Goal: Task Accomplishment & Management: Use online tool/utility

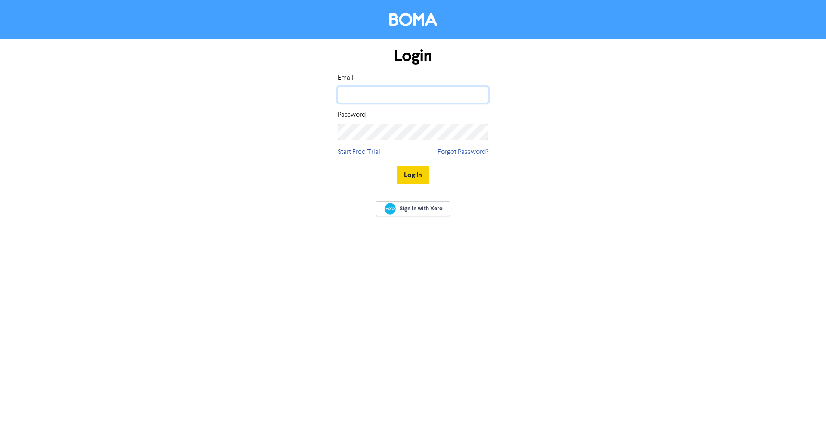
type input "[EMAIL_ADDRESS][DOMAIN_NAME]"
click at [405, 177] on button "Log In" at bounding box center [413, 175] width 33 height 18
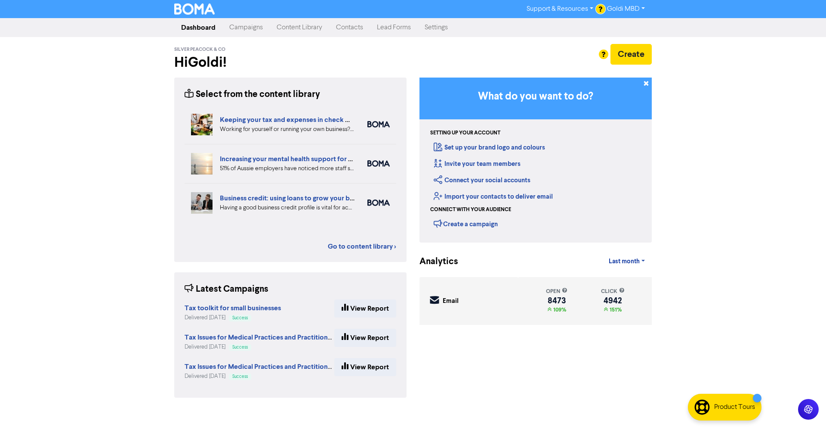
click at [247, 32] on link "Campaigns" at bounding box center [246, 27] width 47 height 17
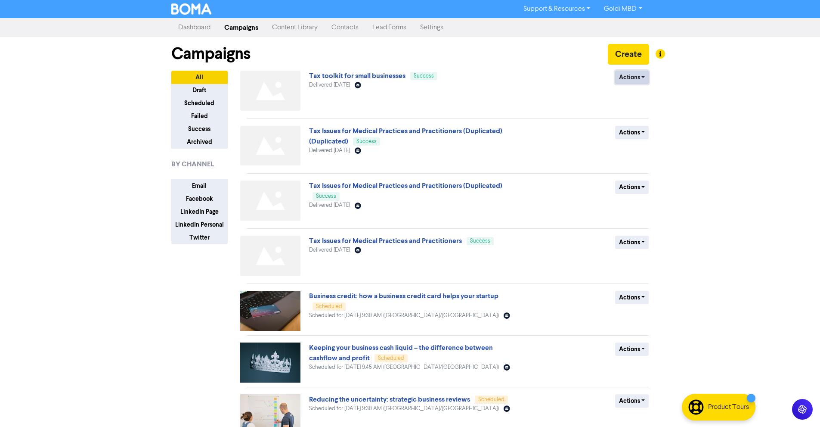
click at [621, 71] on button "Actions" at bounding box center [632, 77] width 34 height 13
click at [633, 96] on button "Duplicate" at bounding box center [649, 96] width 68 height 14
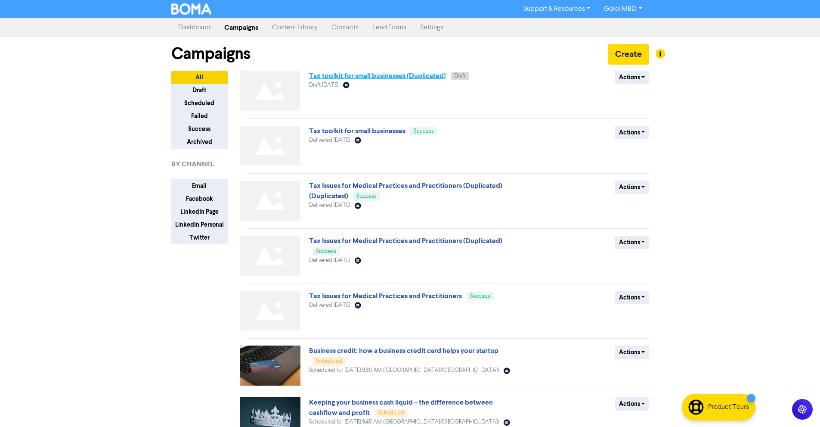
click at [355, 72] on link "Tax toolkit for small businesses (Duplicated)" at bounding box center [377, 75] width 137 height 9
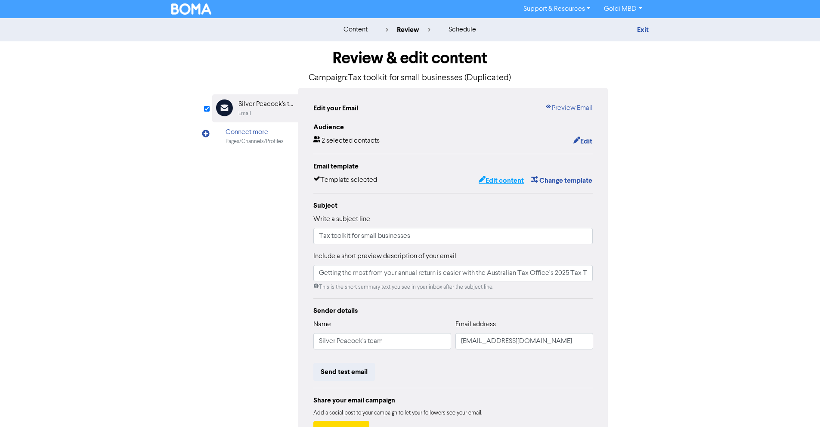
click at [507, 179] on button "Edit content" at bounding box center [501, 180] width 46 height 11
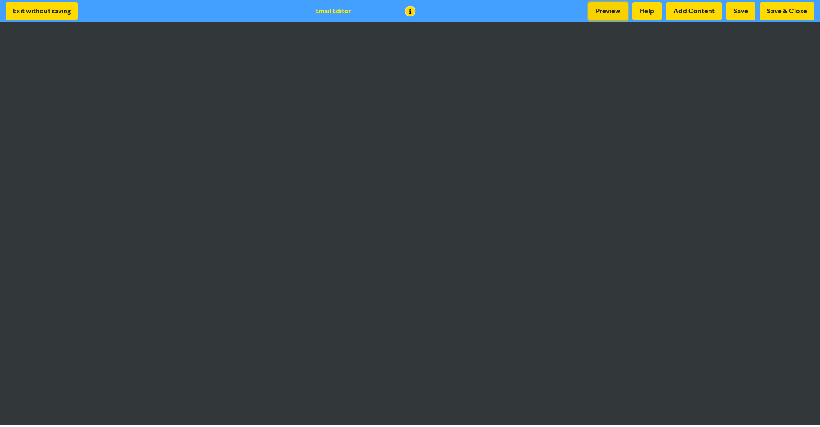
click at [619, 18] on button "Preview" at bounding box center [608, 11] width 40 height 18
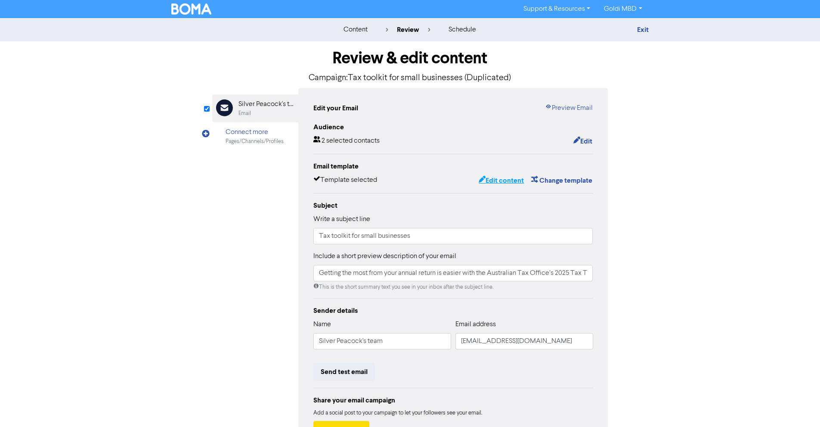
click at [497, 177] on button "Edit content" at bounding box center [501, 180] width 46 height 11
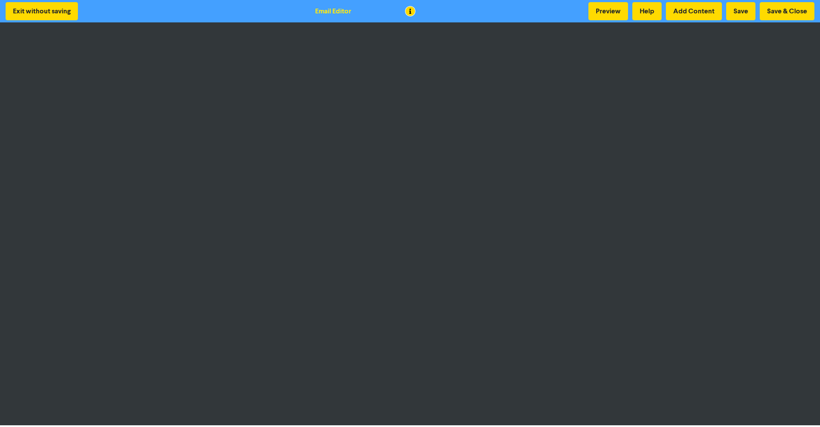
scroll to position [1, 0]
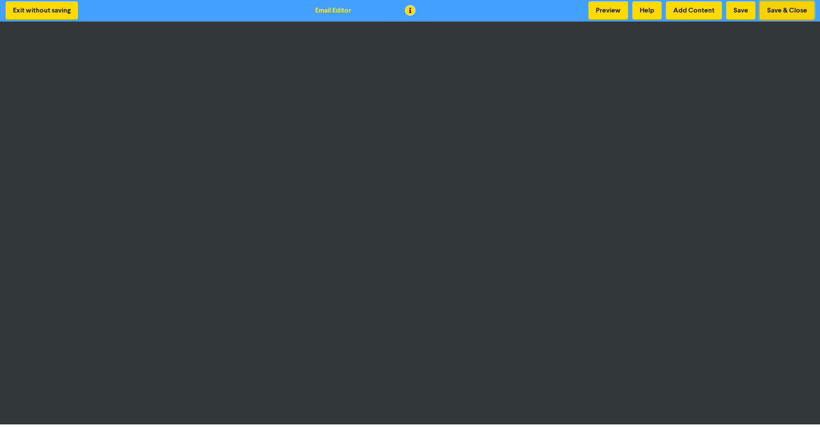
click at [784, 13] on button "Save & Close" at bounding box center [787, 10] width 55 height 18
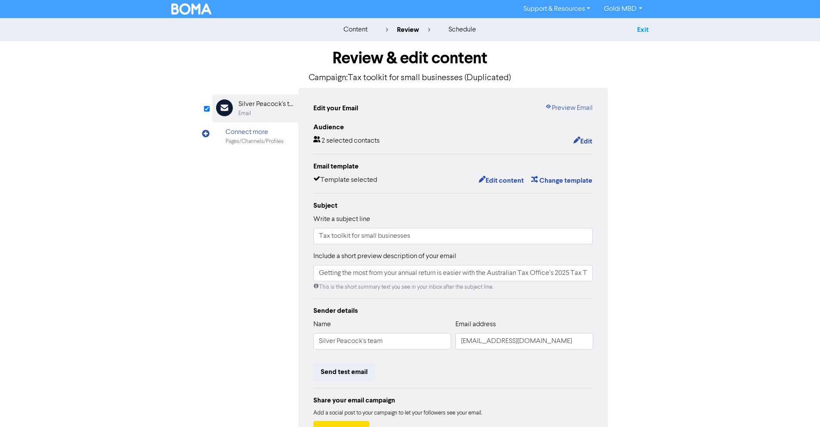
click at [643, 27] on link "Exit" at bounding box center [643, 29] width 12 height 9
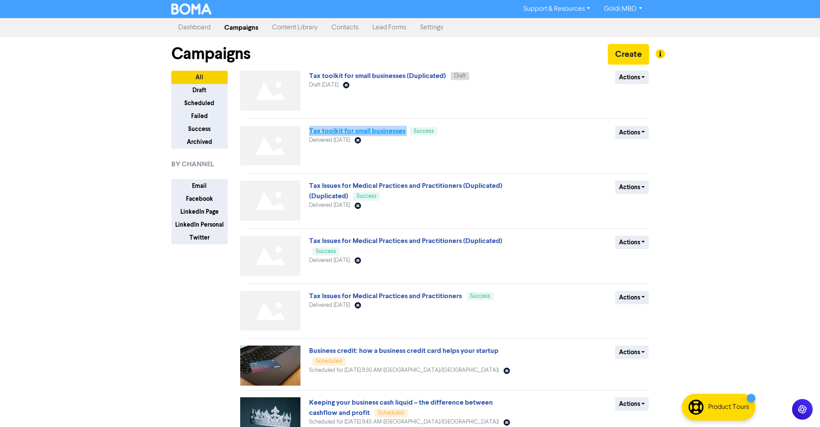
drag, startPoint x: 408, startPoint y: 130, endPoint x: 310, endPoint y: 127, distance: 98.2
click at [310, 127] on span "Tax toolkit for small businesses Success" at bounding box center [373, 130] width 128 height 7
copy span "Tax toolkit for small businesses"
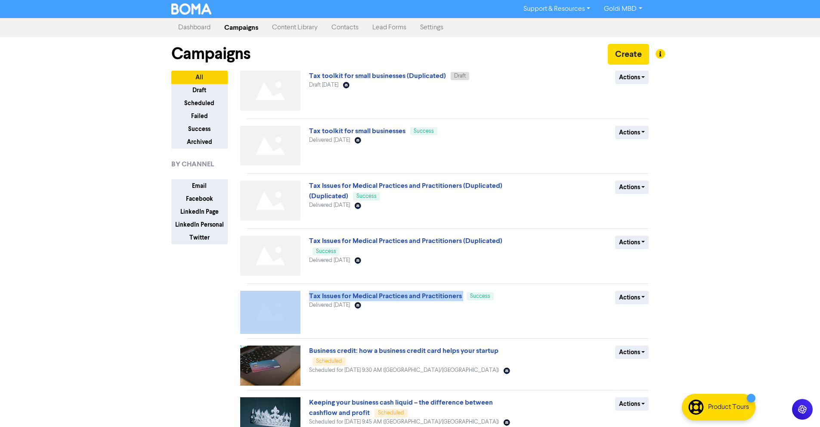
drag, startPoint x: 305, startPoint y: 297, endPoint x: 464, endPoint y: 295, distance: 159.3
click at [464, 295] on div "Tax Issues for Medical Practices and Practitioners Success Delivered [DATE] Ema…" at bounding box center [447, 312] width 415 height 43
copy div "Tax Issues for Medical Practices and Practitioners"
